Goal: Information Seeking & Learning: Learn about a topic

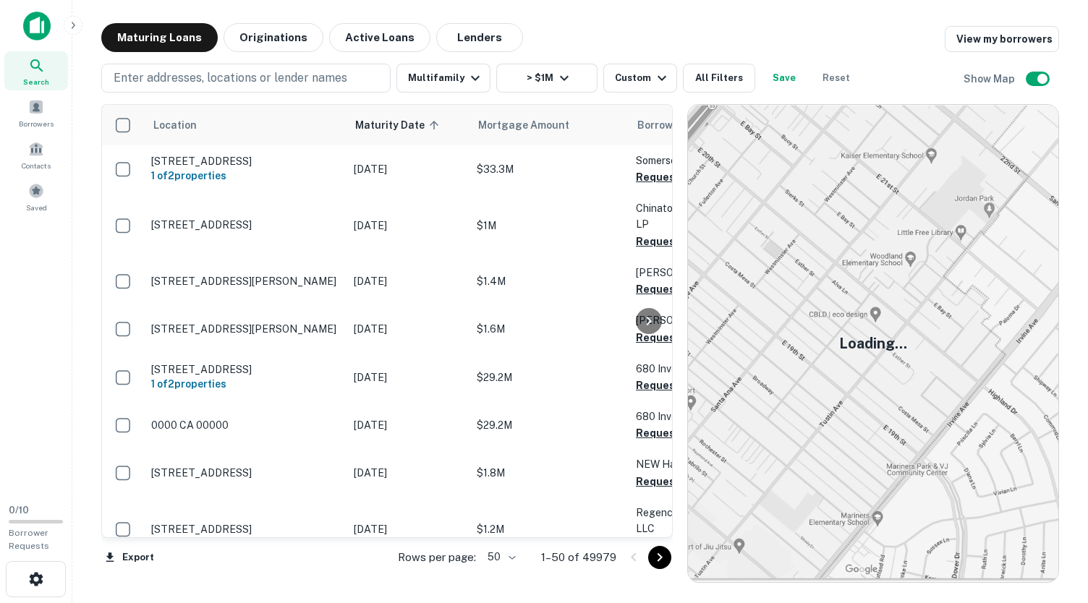
click at [654, 532] on div at bounding box center [648, 321] width 29 height 433
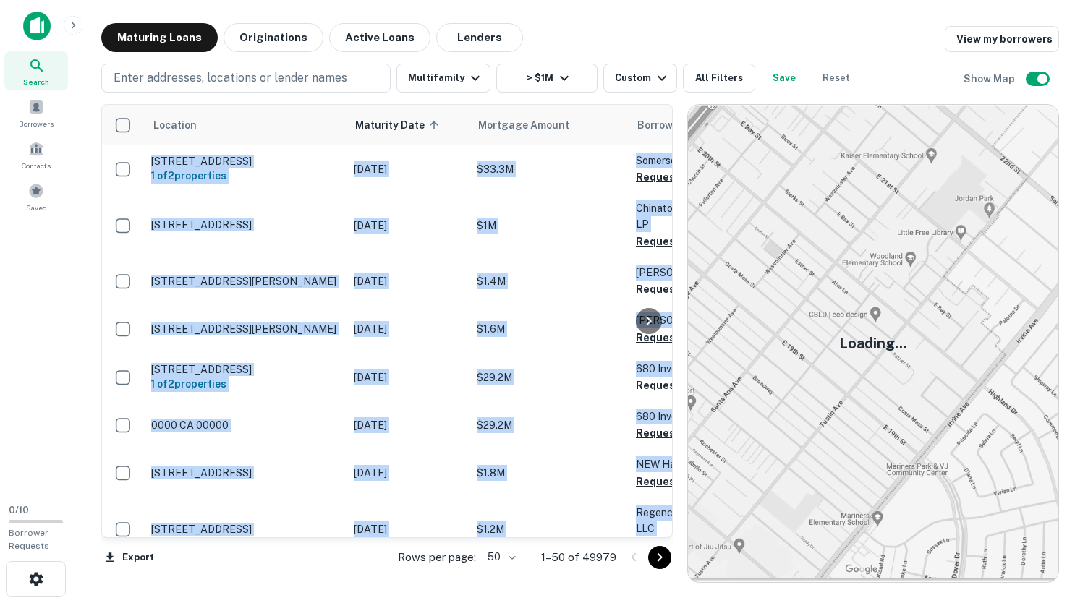
click at [654, 532] on div at bounding box center [648, 321] width 29 height 433
click at [522, 132] on span "Mortgage Amount" at bounding box center [553, 124] width 110 height 17
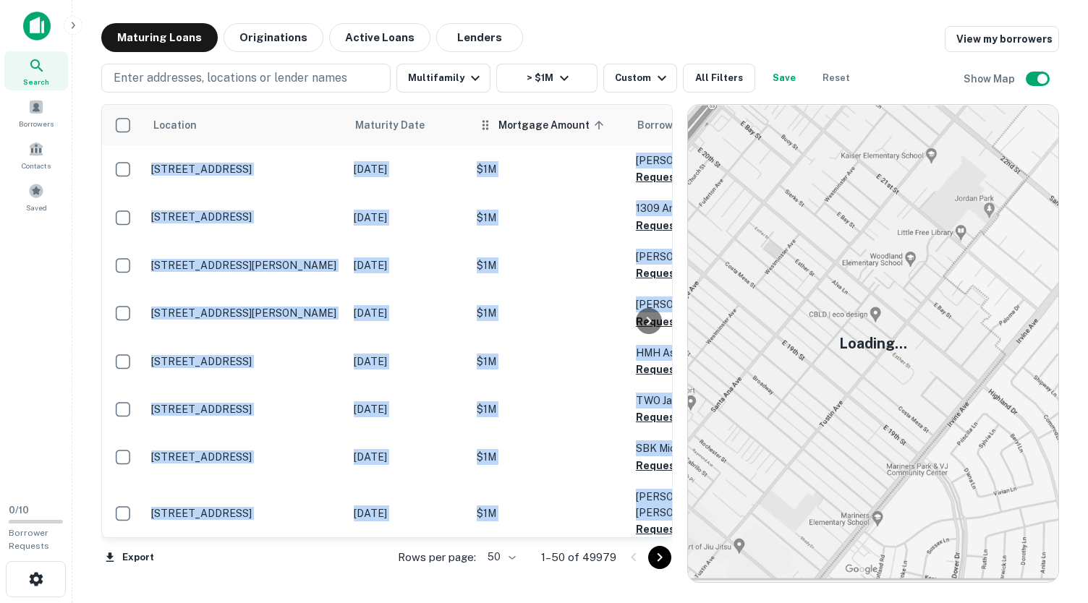
click at [532, 124] on span "Mortgage Amount sorted ascending" at bounding box center [553, 124] width 110 height 17
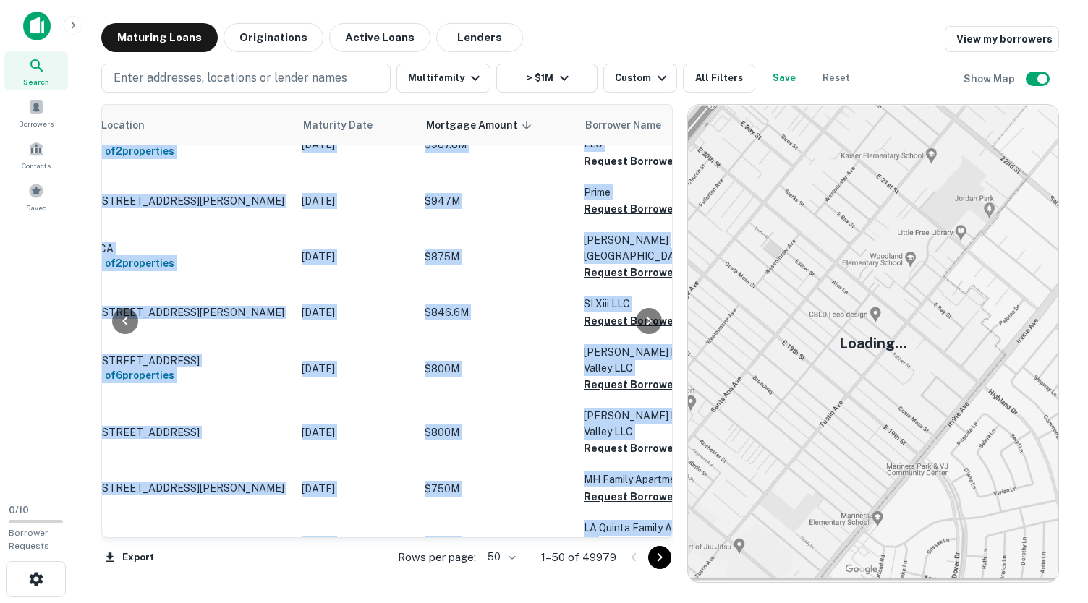
scroll to position [192, 0]
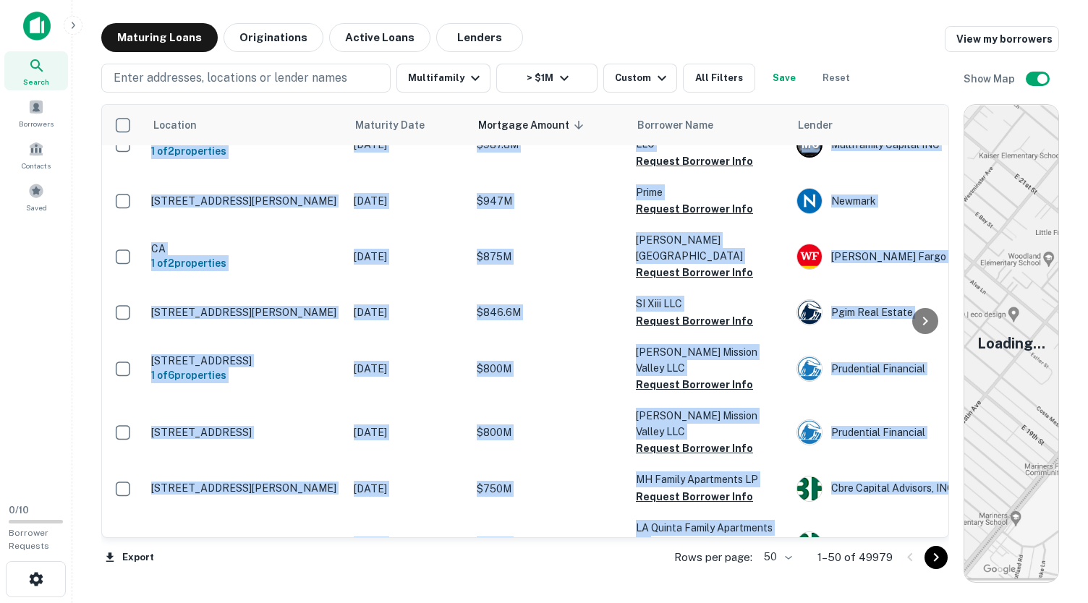
drag, startPoint x: 681, startPoint y: 328, endPoint x: 978, endPoint y: 331, distance: 296.6
click at [978, 331] on div "Location Maturity Date Mortgage Amount sorted descending Borrower Name Lender P…" at bounding box center [580, 338] width 958 height 490
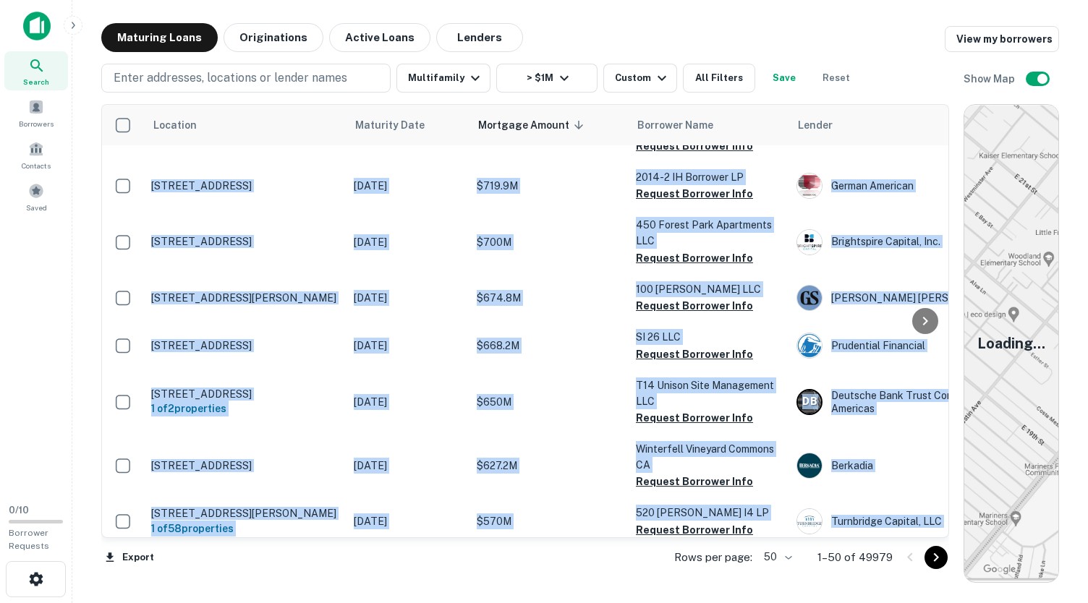
scroll to position [1254, 0]
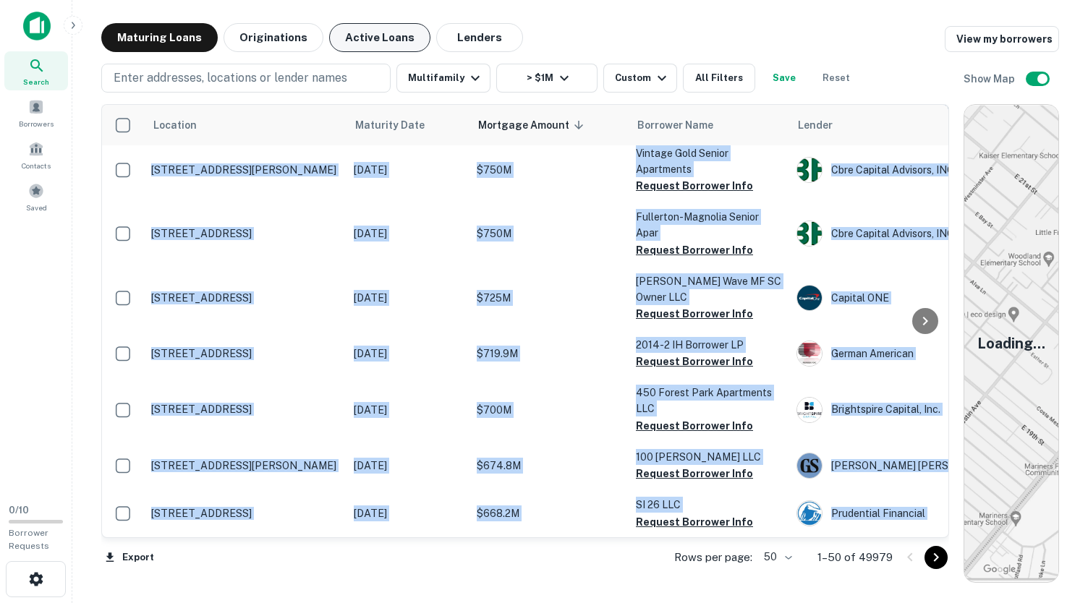
click at [372, 41] on button "Active Loans" at bounding box center [379, 37] width 101 height 29
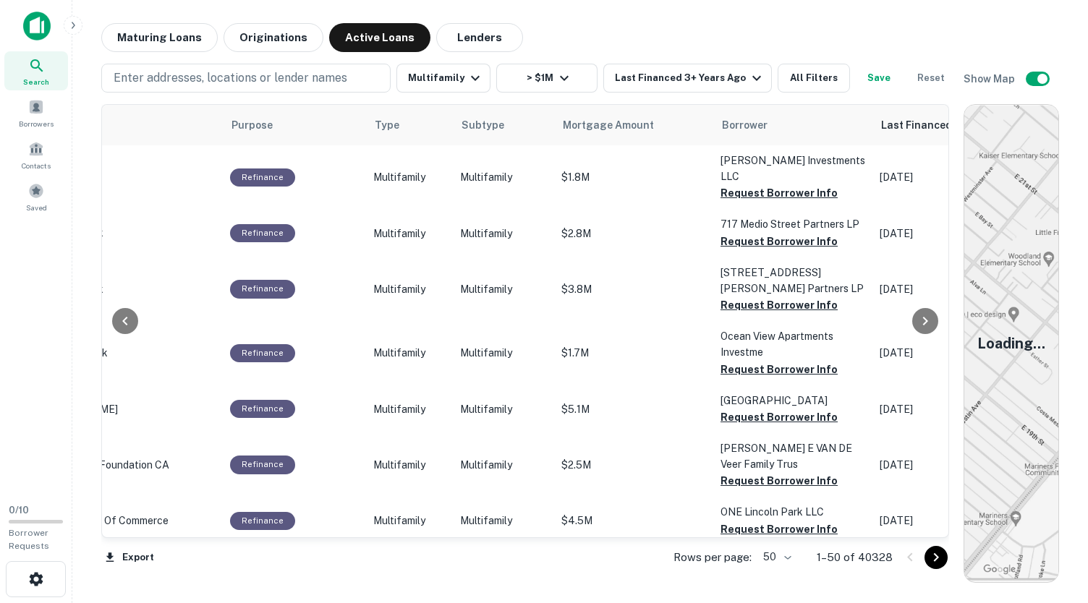
scroll to position [0, 357]
click at [600, 119] on span "Mortgage Amount" at bounding box center [637, 124] width 110 height 17
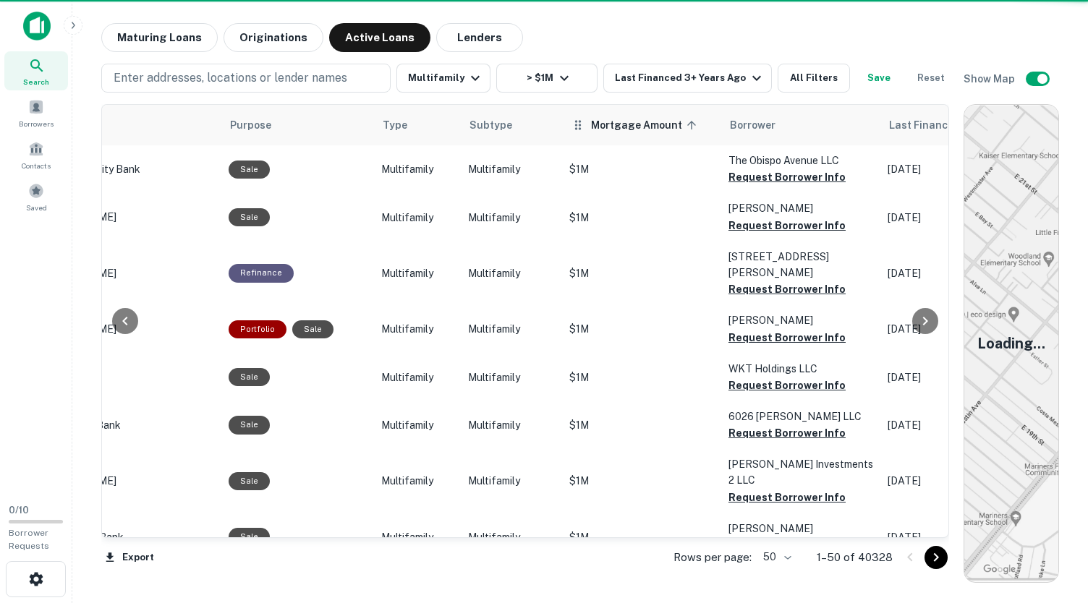
click at [597, 122] on span "Mortgage Amount sorted ascending" at bounding box center [646, 124] width 110 height 17
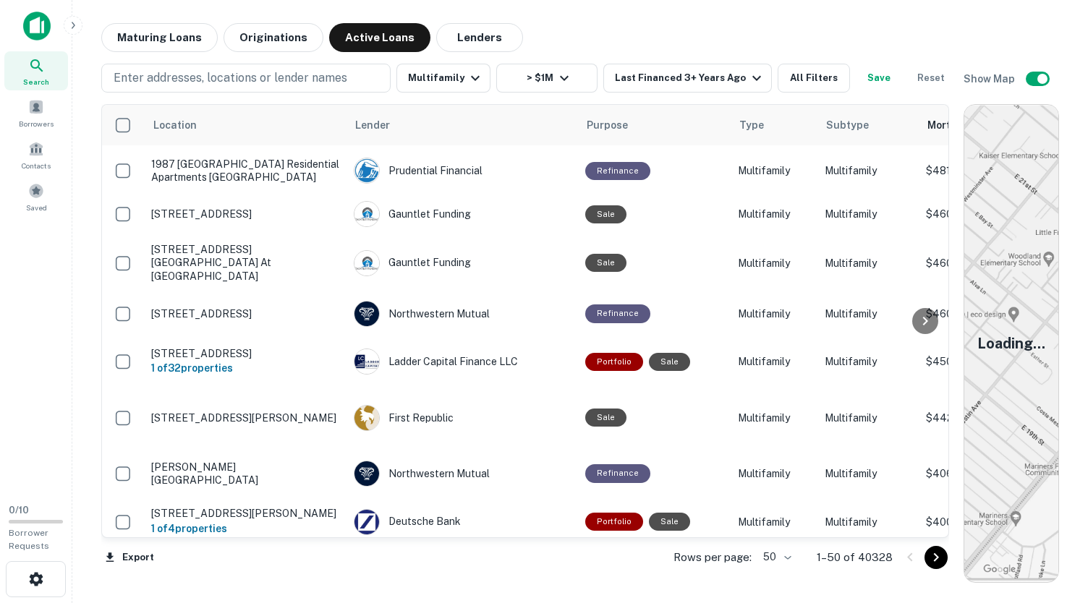
scroll to position [1736, 0]
